Goal: Obtain resource: Download file/media

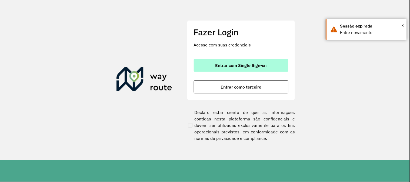
click at [258, 63] on span "Entrar com Single Sign-on" at bounding box center [241, 65] width 52 height 4
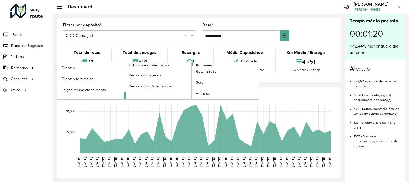
click at [202, 63] on span "Romaneio" at bounding box center [205, 65] width 18 height 6
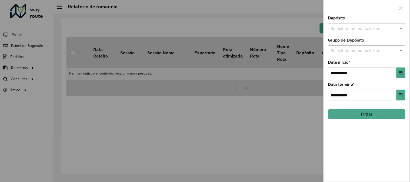
click at [347, 28] on input "text" at bounding box center [363, 29] width 69 height 6
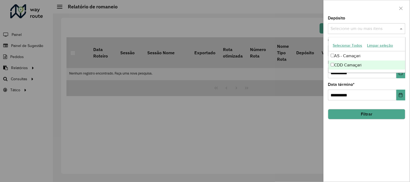
click at [368, 63] on div "CDD Camaçari" at bounding box center [367, 65] width 77 height 9
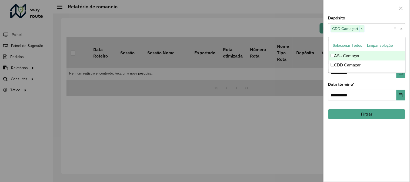
click at [390, 14] on div at bounding box center [367, 8] width 86 height 16
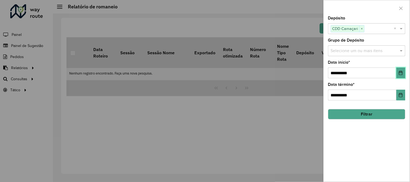
click at [401, 73] on icon "Choose Date" at bounding box center [401, 73] width 4 height 4
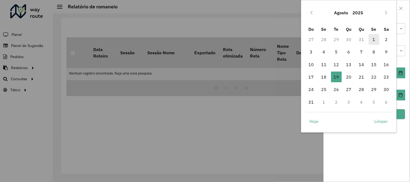
click at [375, 41] on span "1" at bounding box center [374, 39] width 11 height 11
type input "**********"
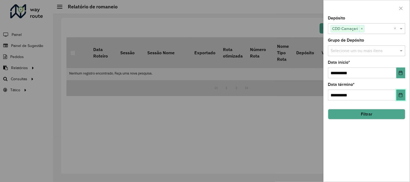
click at [400, 96] on icon "Choose Date" at bounding box center [401, 95] width 4 height 4
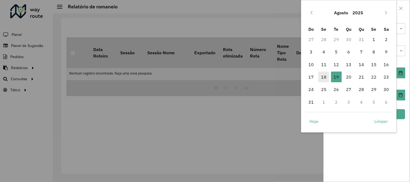
click at [326, 77] on span "18" at bounding box center [323, 77] width 11 height 11
type input "**********"
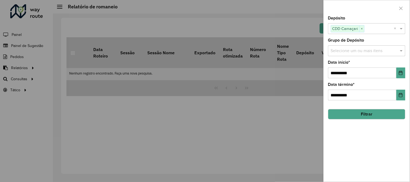
click at [395, 115] on button "Filtrar" at bounding box center [366, 114] width 77 height 10
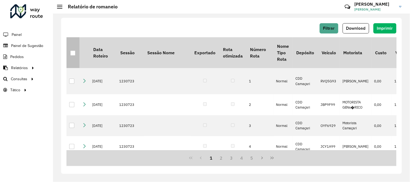
click at [70, 55] on div at bounding box center [72, 53] width 5 height 5
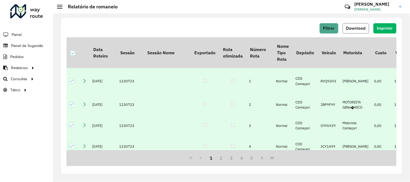
click at [368, 28] on button "Download" at bounding box center [356, 28] width 26 height 10
